Goal: Task Accomplishment & Management: Manage account settings

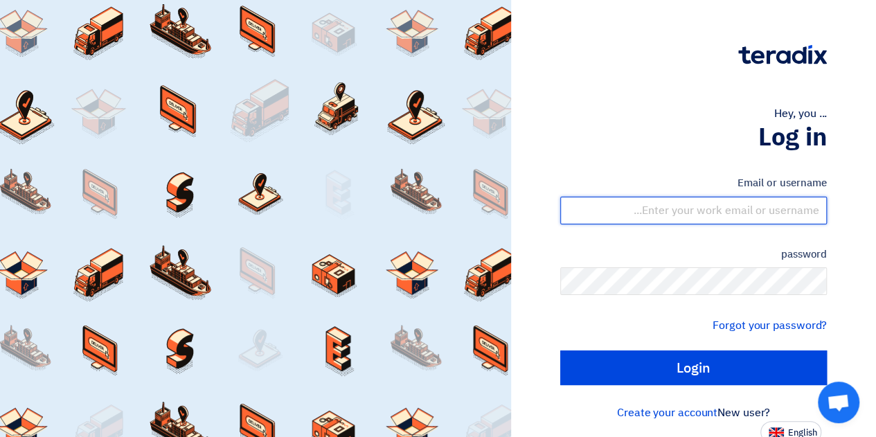
drag, startPoint x: 683, startPoint y: 212, endPoint x: 692, endPoint y: 215, distance: 10.1
click at [689, 212] on input "text" at bounding box center [693, 211] width 267 height 28
type input "imran.ali@se.com"
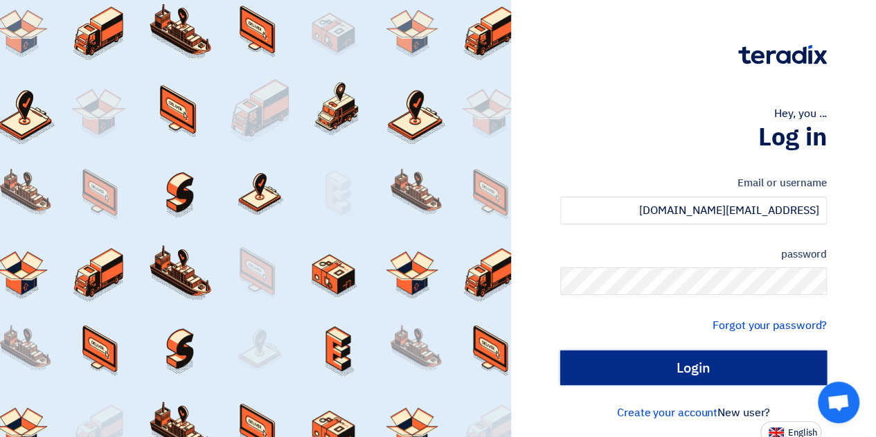
click at [700, 364] on input "Login" at bounding box center [693, 367] width 267 height 35
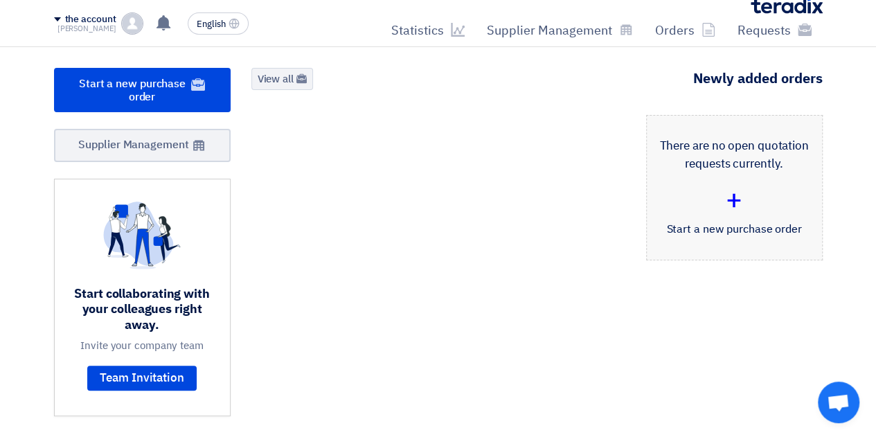
click at [730, 192] on font "+" at bounding box center [733, 200] width 17 height 42
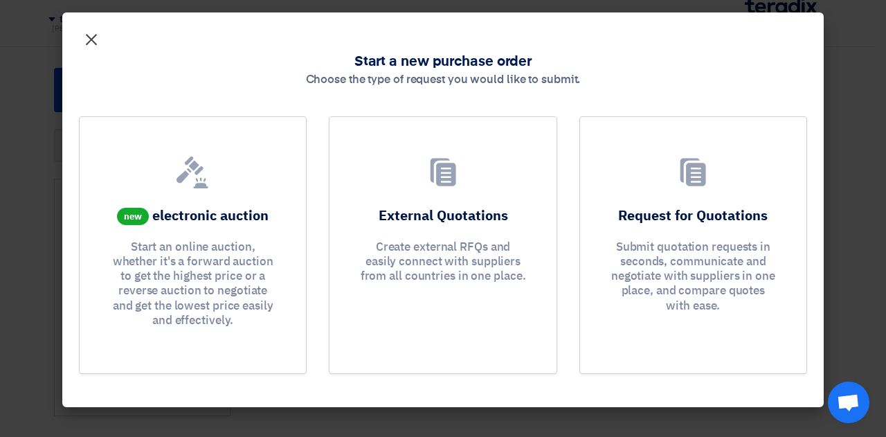
click at [97, 37] on font "×" at bounding box center [91, 39] width 17 height 42
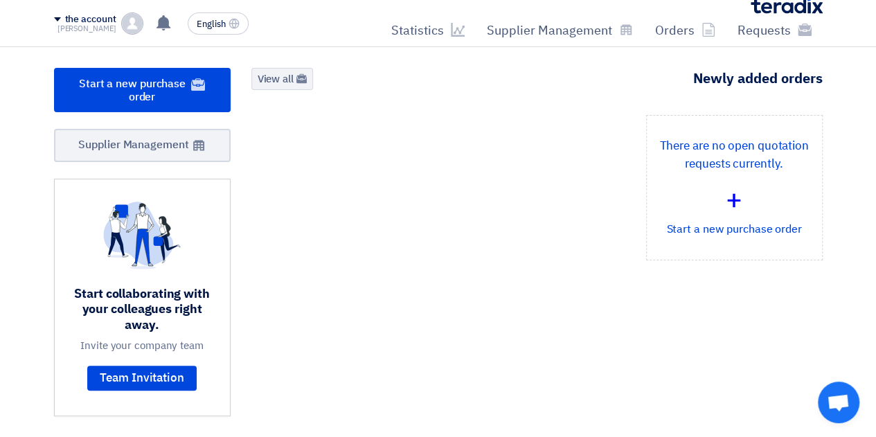
click at [611, 93] on div "2 Requests Remaining 1 Auctions Remaining Start a new purchase order" at bounding box center [537, 245] width 592 height 354
click at [277, 77] on font "View all" at bounding box center [276, 78] width 36 height 15
